Goal: Task Accomplishment & Management: Use online tool/utility

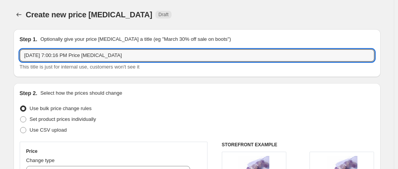
select select "percentage"
click at [0, 49] on html "Home Settings Plans Skip to content Create new price [MEDICAL_DATA]. This page …" at bounding box center [199, 84] width 398 height 169
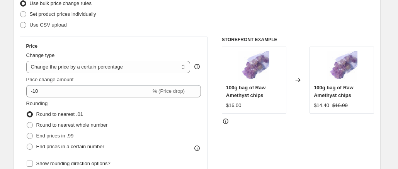
scroll to position [108, 0]
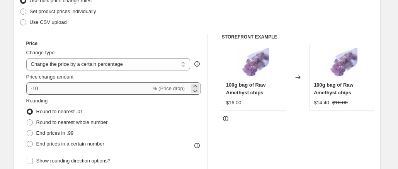
type input "September promo"
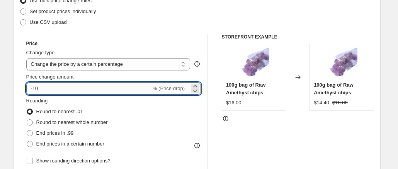
click at [115, 90] on input "-10" at bounding box center [88, 89] width 125 height 12
type input "-1"
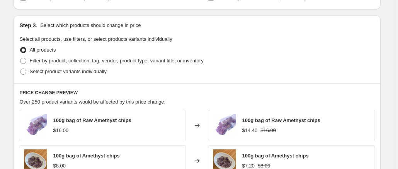
scroll to position [349, 0]
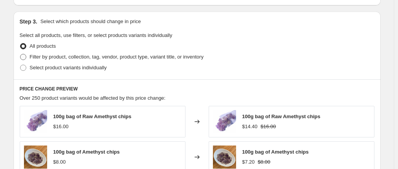
type input "-30"
click at [141, 59] on span "Filter by product, collection, tag, vendor, product type, variant title, or inv…" at bounding box center [117, 57] width 174 height 6
click at [20, 54] on input "Filter by product, collection, tag, vendor, product type, variant title, or inv…" at bounding box center [20, 54] width 0 height 0
radio input "true"
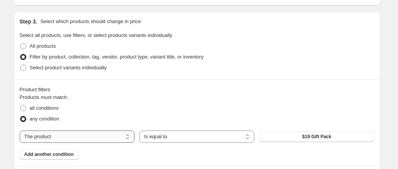
click at [102, 136] on select "The product The product's collection The product's tag The product's vendor The…" at bounding box center [77, 137] width 115 height 12
select select "collection"
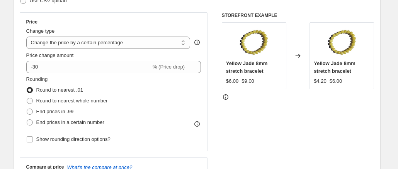
scroll to position [127, 0]
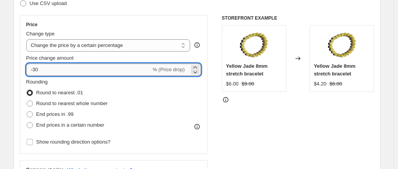
click at [59, 72] on input "-30" at bounding box center [88, 70] width 125 height 12
type input "-3"
type input "-30"
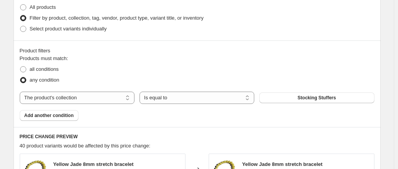
scroll to position [390, 0]
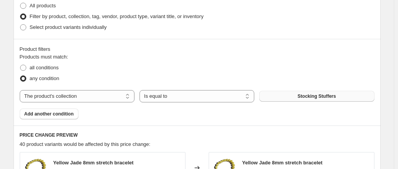
click at [335, 97] on span "Stocking Stuffers" at bounding box center [316, 96] width 38 height 6
click at [46, 112] on span "Add another condition" at bounding box center [48, 114] width 49 height 6
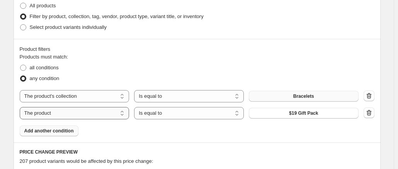
click at [92, 116] on select "The product The product's collection The product's tag The product's vendor The…" at bounding box center [75, 113] width 110 height 12
select select "collection"
click at [307, 114] on span "Bracelets" at bounding box center [303, 113] width 21 height 6
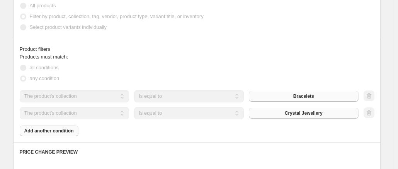
click at [58, 134] on div "Products must match: all conditions any condition The product The product's col…" at bounding box center [197, 94] width 354 height 83
click at [56, 132] on div "Products must match: all conditions any condition The product The product's col…" at bounding box center [197, 94] width 354 height 83
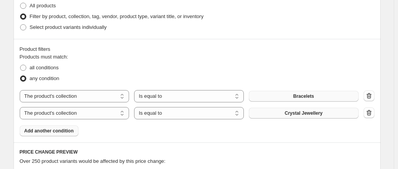
click at [56, 132] on span "Add another condition" at bounding box center [48, 131] width 49 height 6
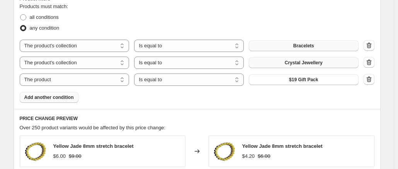
scroll to position [442, 0]
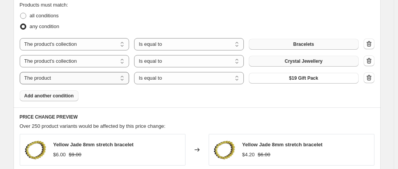
click at [90, 75] on select "The product The product's collection The product's tag The product's vendor The…" at bounding box center [75, 78] width 110 height 12
select select "collection"
click at [279, 80] on button "Bracelets" at bounding box center [304, 78] width 110 height 11
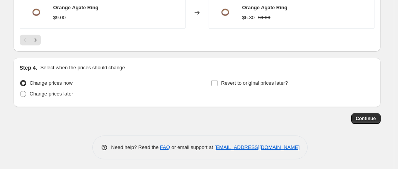
scroll to position [721, 0]
click at [43, 91] on span "Change prices later" at bounding box center [52, 94] width 44 height 6
click at [20, 91] on input "Change prices later" at bounding box center [20, 91] width 0 height 0
radio input "true"
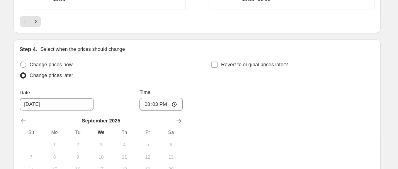
scroll to position [756, 0]
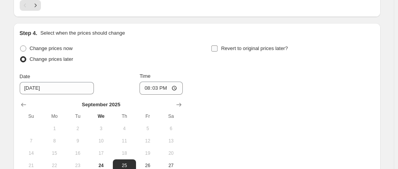
click at [217, 47] on input "Revert to original prices later?" at bounding box center [214, 49] width 6 height 6
checkbox input "true"
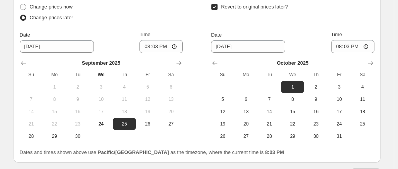
scroll to position [804, 0]
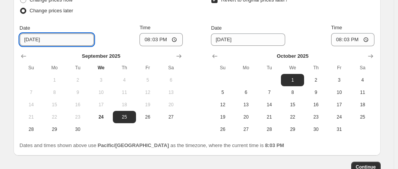
click at [48, 36] on input "[DATE]" at bounding box center [57, 40] width 74 height 12
click at [41, 37] on input "[DATE]" at bounding box center [57, 40] width 74 height 12
click at [155, 115] on span "26" at bounding box center [147, 117] width 17 height 6
type input "[DATE]"
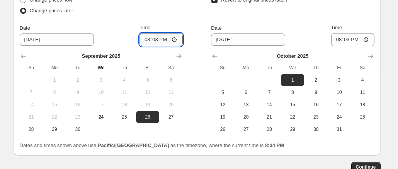
click at [158, 37] on input "20:03" at bounding box center [160, 39] width 43 height 13
click at [168, 38] on input "20:03" at bounding box center [160, 39] width 43 height 13
type input "08:03"
type input "01:00"
click at [218, 56] on icon "Show previous month, September 2025" at bounding box center [215, 56] width 8 height 8
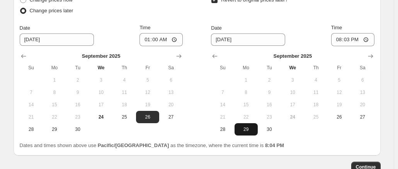
click at [247, 127] on span "29" at bounding box center [245, 130] width 17 height 6
type input "[DATE]"
click at [357, 37] on input "20:03" at bounding box center [352, 39] width 43 height 13
type input "08:03"
type input "01:00"
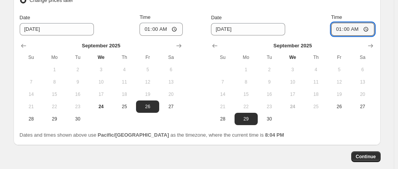
scroll to position [836, 0]
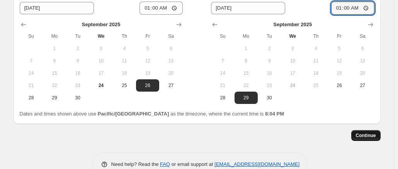
click at [372, 135] on span "Continue" at bounding box center [366, 136] width 20 height 6
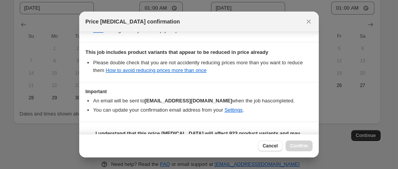
scroll to position [195, 0]
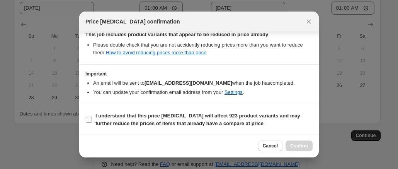
click at [91, 119] on input "I understand that this price [MEDICAL_DATA] will affect 923 product variants an…" at bounding box center [89, 120] width 6 height 6
checkbox input "true"
click at [296, 146] on span "Confirm" at bounding box center [299, 146] width 18 height 6
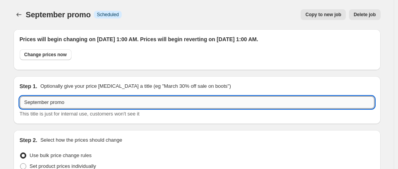
drag, startPoint x: 52, startPoint y: 103, endPoint x: 164, endPoint y: 103, distance: 111.6
click at [164, 103] on input "September promo" at bounding box center [197, 103] width 354 height 12
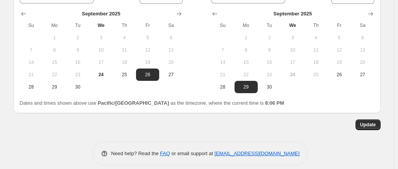
scroll to position [899, 0]
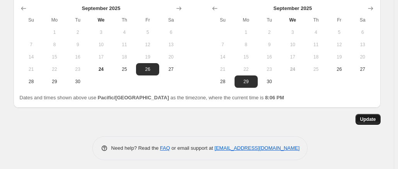
type input "September 30% off bracelets & points"
click at [365, 119] on span "Update" at bounding box center [368, 120] width 16 height 6
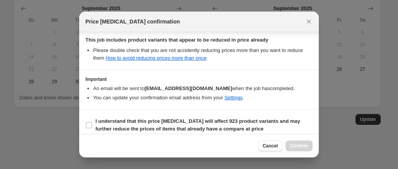
scroll to position [195, 0]
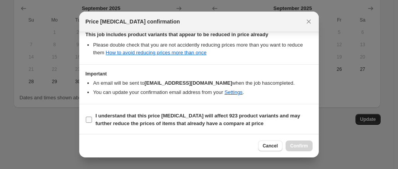
click at [91, 118] on input "I understand that this price [MEDICAL_DATA] will affect 923 product variants an…" at bounding box center [89, 120] width 6 height 6
checkbox input "true"
click at [299, 144] on span "Confirm" at bounding box center [299, 146] width 18 height 6
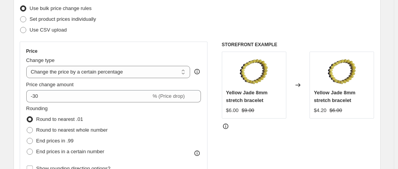
scroll to position [0, 0]
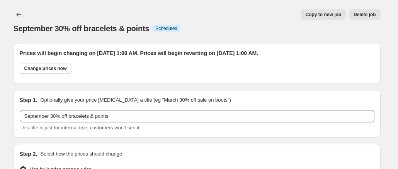
click at [327, 16] on span "Copy to new job" at bounding box center [323, 15] width 36 height 6
select select "percentage"
select select "collection"
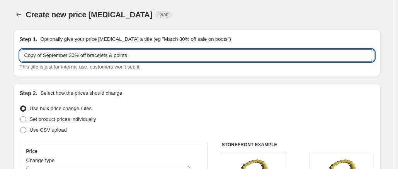
click at [73, 55] on input "Copy of September 30% off bracelets & points" at bounding box center [197, 55] width 354 height 12
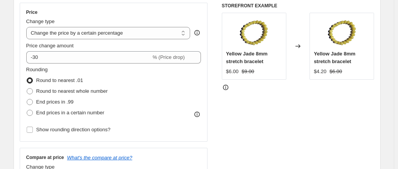
scroll to position [144, 0]
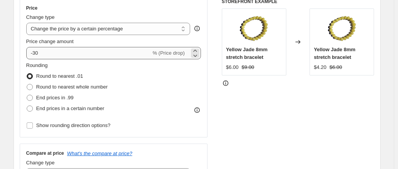
type input "Copy of September 40% off tumbles & chips"
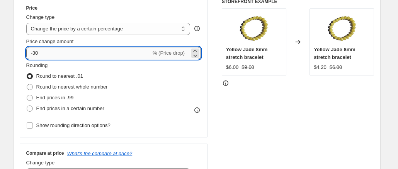
click at [80, 51] on input "-30" at bounding box center [88, 53] width 125 height 12
type input "-3"
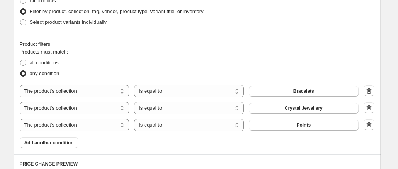
scroll to position [411, 0]
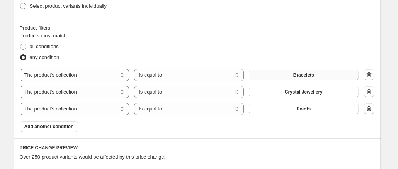
type input "-40"
click at [298, 77] on span "Bracelets" at bounding box center [303, 75] width 21 height 6
click at [368, 92] on icon "button" at bounding box center [367, 92] width 1 height 2
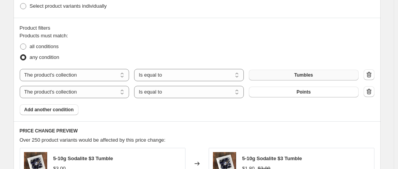
click at [307, 92] on span "Points" at bounding box center [303, 92] width 14 height 6
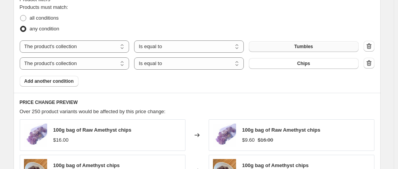
scroll to position [459, 0]
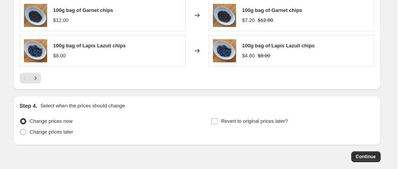
scroll to position [691, 0]
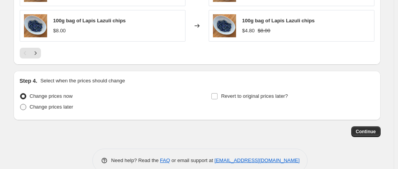
click at [60, 105] on span "Change prices later" at bounding box center [52, 107] width 44 height 6
click at [20, 105] on input "Change prices later" at bounding box center [20, 104] width 0 height 0
radio input "true"
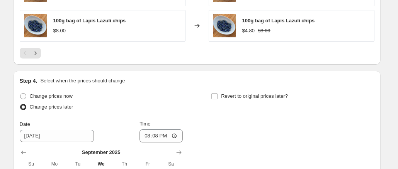
drag, startPoint x: 215, startPoint y: 92, endPoint x: 390, endPoint y: 125, distance: 177.9
click at [216, 95] on input "Revert to original prices later?" at bounding box center [214, 96] width 6 height 6
checkbox input "true"
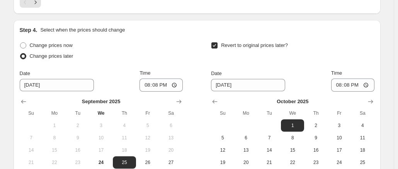
scroll to position [801, 0]
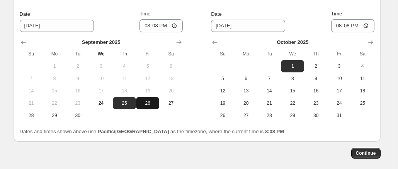
click at [149, 102] on span "26" at bounding box center [147, 103] width 17 height 6
type input "[DATE]"
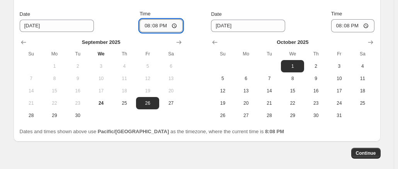
click at [165, 24] on input "20:08" at bounding box center [160, 25] width 43 height 13
type input "08:08"
type input "01:00"
click at [220, 41] on button "Show previous month, September 2025" at bounding box center [214, 42] width 11 height 11
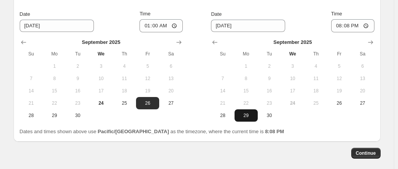
click at [246, 113] on span "29" at bounding box center [245, 116] width 17 height 6
type input "[DATE]"
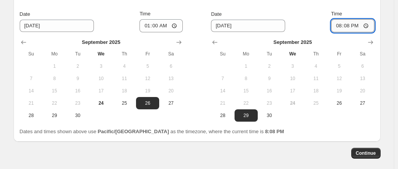
click at [344, 26] on input "20:08" at bounding box center [352, 25] width 43 height 13
type input "01:00"
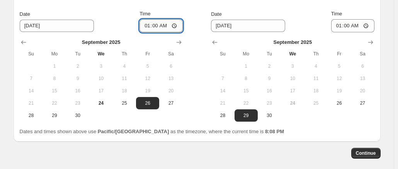
click at [157, 27] on input "01:00" at bounding box center [160, 25] width 43 height 13
type input "01:30"
click at [347, 23] on input "01:00" at bounding box center [352, 25] width 43 height 13
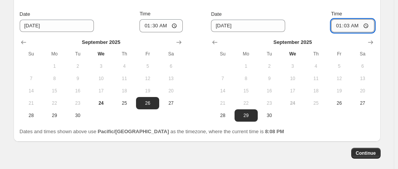
type input "01:30"
click at [368, 153] on span "Continue" at bounding box center [366, 154] width 20 height 6
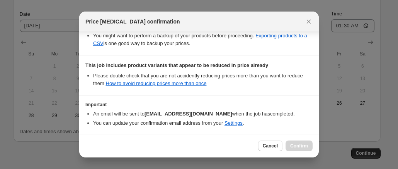
scroll to position [195, 0]
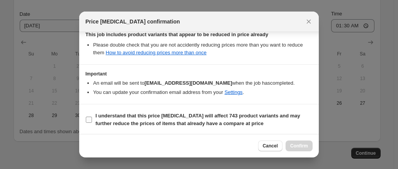
click at [88, 117] on input "I understand that this price [MEDICAL_DATA] will affect 743 product variants an…" at bounding box center [89, 120] width 6 height 6
checkbox input "true"
click at [296, 145] on span "Confirm" at bounding box center [299, 146] width 18 height 6
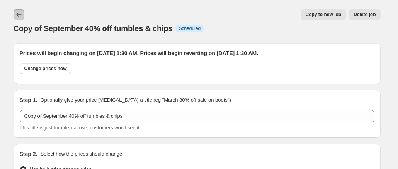
click at [19, 13] on icon "Price change jobs" at bounding box center [19, 15] width 8 height 8
